Goal: Transaction & Acquisition: Book appointment/travel/reservation

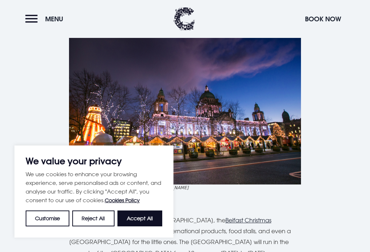
scroll to position [1093, 0]
click at [143, 220] on button "Accept All" at bounding box center [139, 219] width 45 height 16
checkbox input "true"
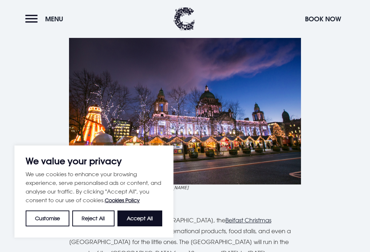
checkbox input "true"
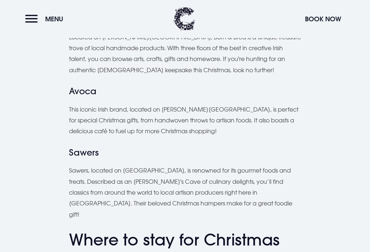
scroll to position [1630, 0]
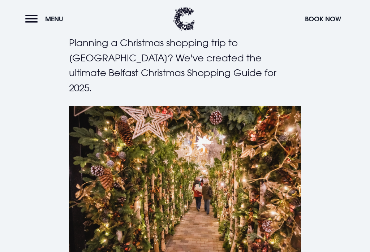
scroll to position [263, 0]
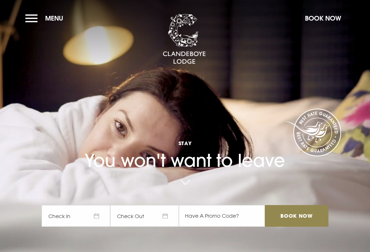
click at [92, 227] on span "Check In" at bounding box center [76, 216] width 69 height 22
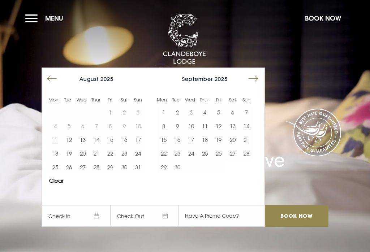
click at [253, 86] on button "Move forward to switch to the next month." at bounding box center [253, 79] width 14 height 14
click at [252, 86] on button "Move forward to switch to the next month." at bounding box center [253, 79] width 14 height 14
click at [255, 86] on button "Move forward to switch to the next month." at bounding box center [253, 79] width 14 height 14
click at [216, 119] on button "5" at bounding box center [219, 112] width 14 height 14
click at [243, 119] on button "7" at bounding box center [246, 112] width 14 height 14
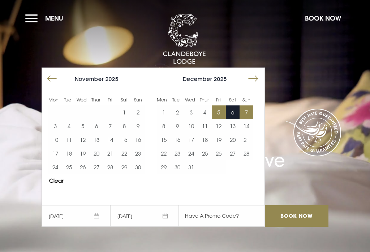
click at [289, 196] on div "Stay You won't want to leave 05/12/2025 07/12/2025 Mon Tue Wed Thur Fri Sat Sun…" at bounding box center [184, 148] width 295 height 172
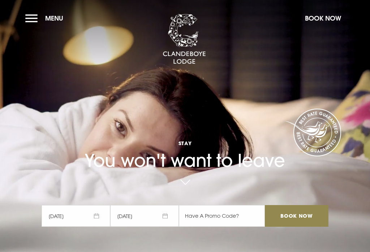
click at [303, 227] on input "Book Now" at bounding box center [297, 216] width 64 height 22
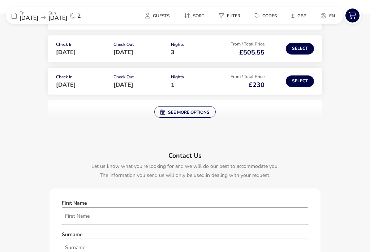
scroll to position [135, 0]
click at [209, 108] on button "See more options" at bounding box center [184, 112] width 61 height 12
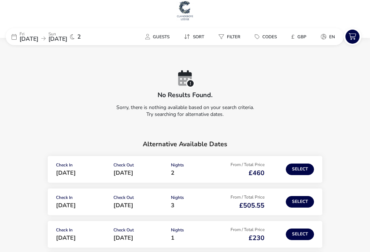
scroll to position [0, 0]
